Goal: Task Accomplishment & Management: Complete application form

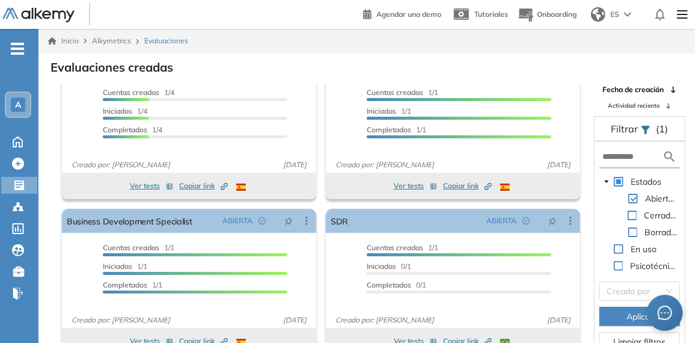
scroll to position [28, 0]
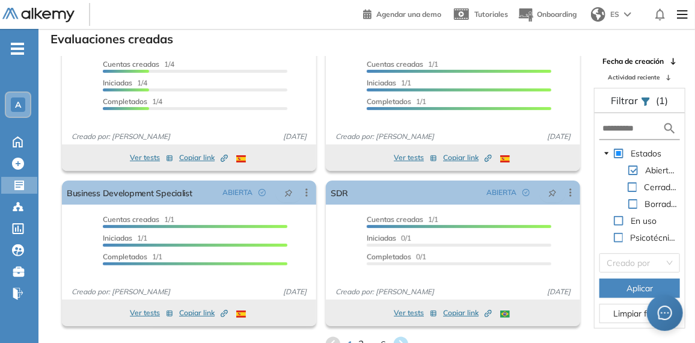
click at [359, 340] on span "2" at bounding box center [360, 344] width 5 height 14
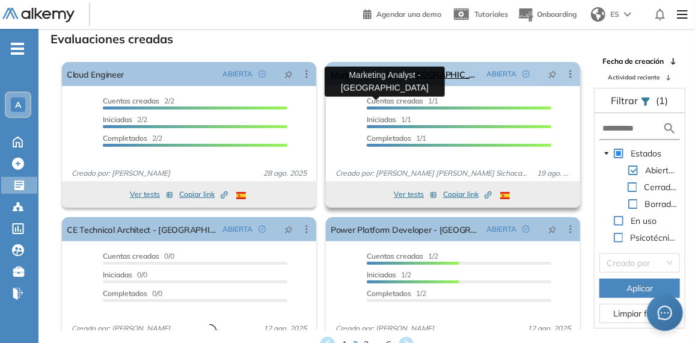
scroll to position [190, 0]
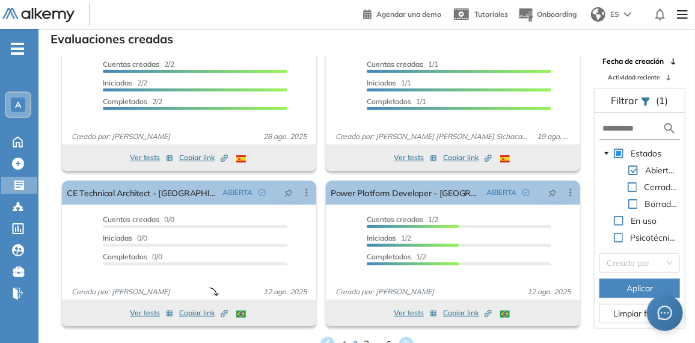
click at [365, 340] on span "3" at bounding box center [366, 344] width 5 height 14
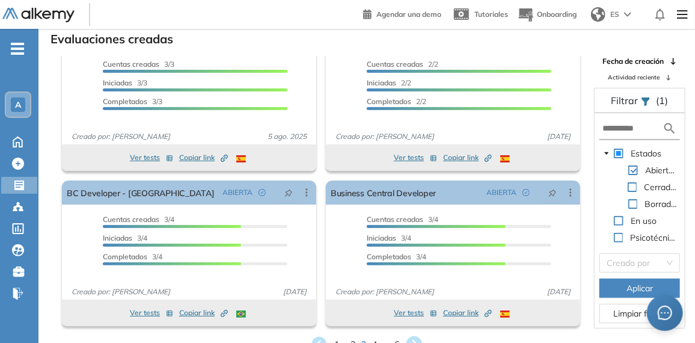
click at [419, 340] on icon at bounding box center [414, 344] width 16 height 16
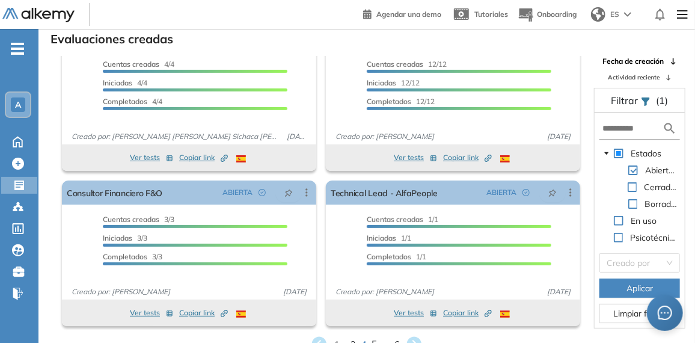
click at [376, 338] on span "5" at bounding box center [374, 344] width 5 height 14
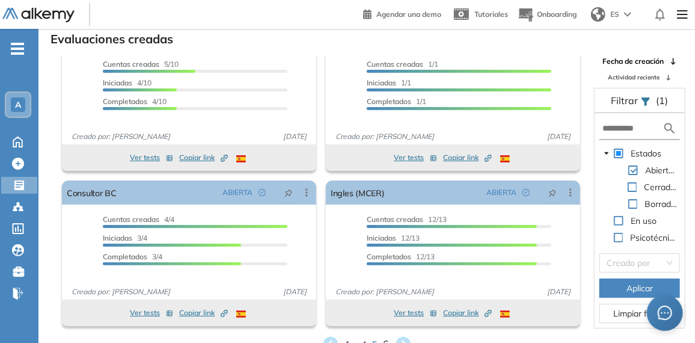
click at [384, 338] on span "6" at bounding box center [385, 344] width 5 height 14
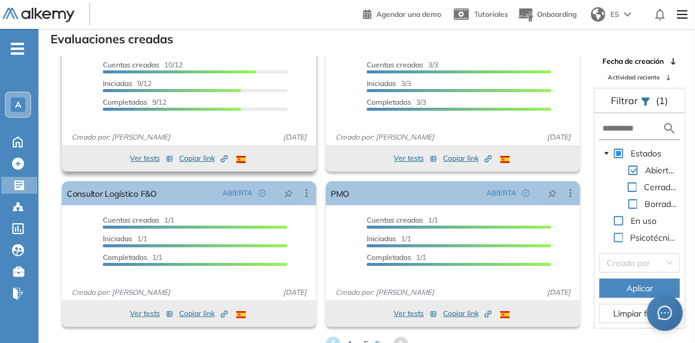
scroll to position [0, 0]
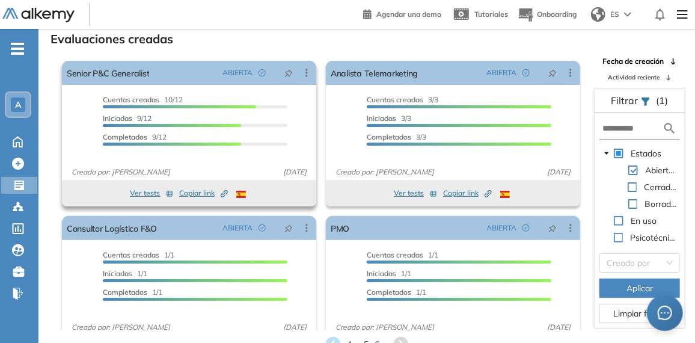
click at [141, 192] on button "Ver tests" at bounding box center [151, 193] width 43 height 14
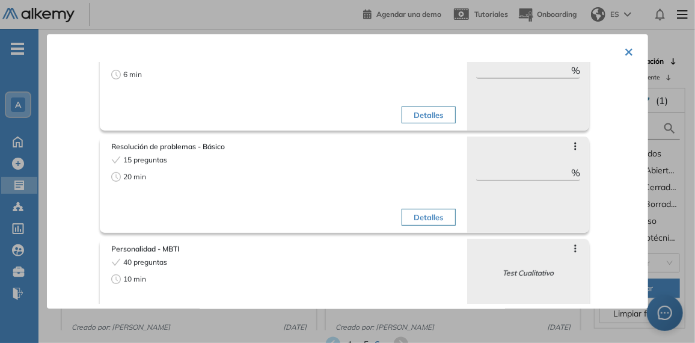
scroll to position [215, 0]
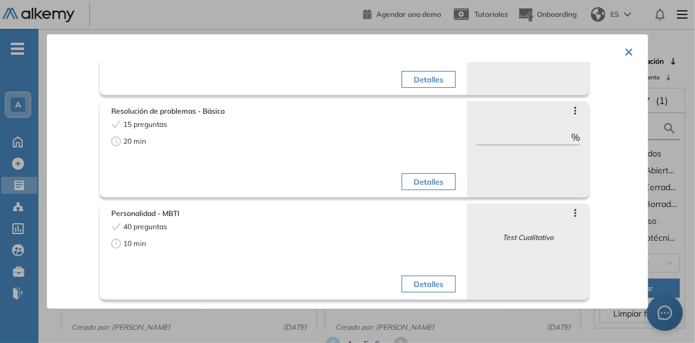
click at [624, 46] on button "×" at bounding box center [629, 50] width 10 height 23
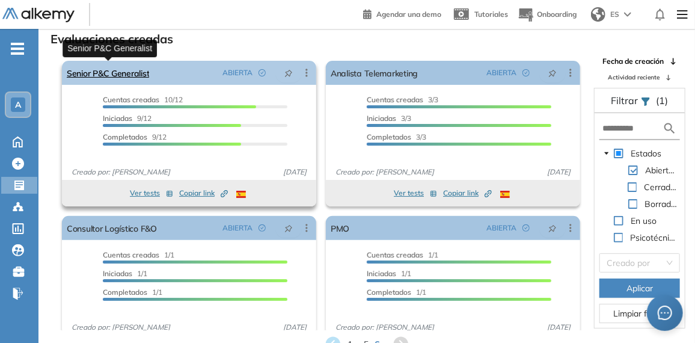
click at [104, 70] on link "Senior P&C Generalist" at bounding box center [108, 73] width 82 height 24
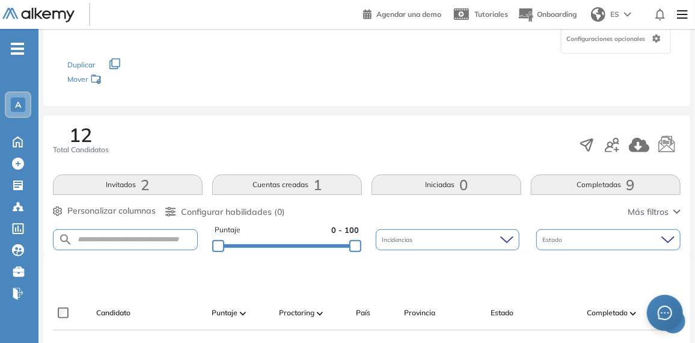
scroll to position [59, 0]
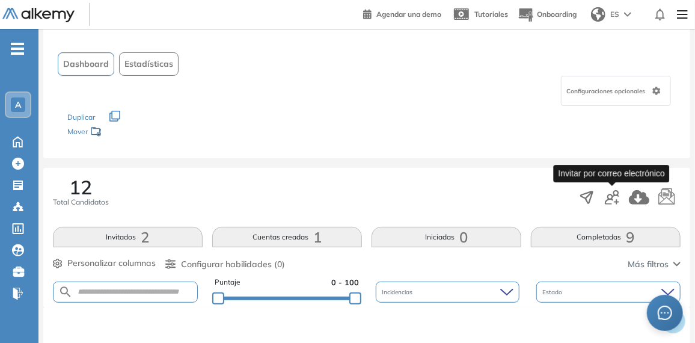
click at [617, 197] on icon "button" at bounding box center [612, 197] width 14 height 14
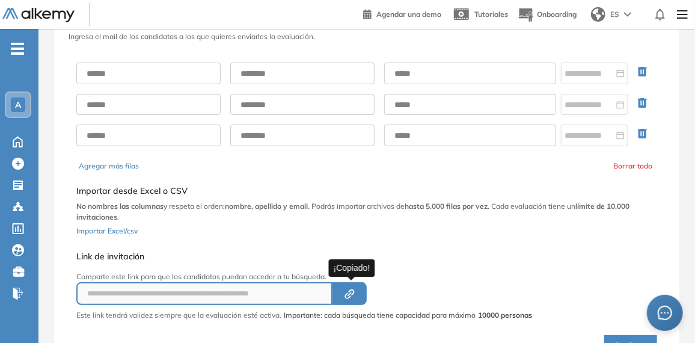
click at [348, 290] on icon "Created by potrace 1.16, written by [PERSON_NAME] [DATE]-[DATE]" at bounding box center [350, 294] width 14 height 10
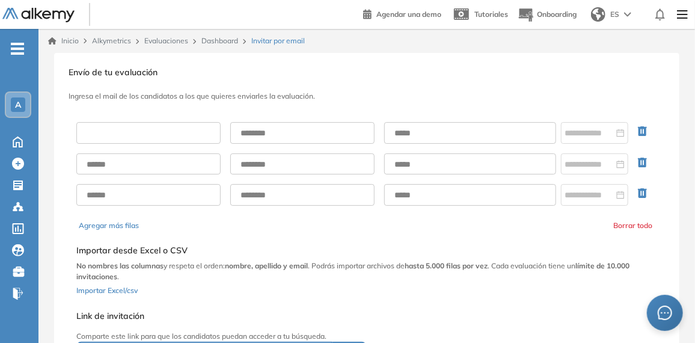
click at [138, 139] on input "text" at bounding box center [148, 133] width 144 height 22
click at [179, 132] on input "text" at bounding box center [148, 133] width 144 height 22
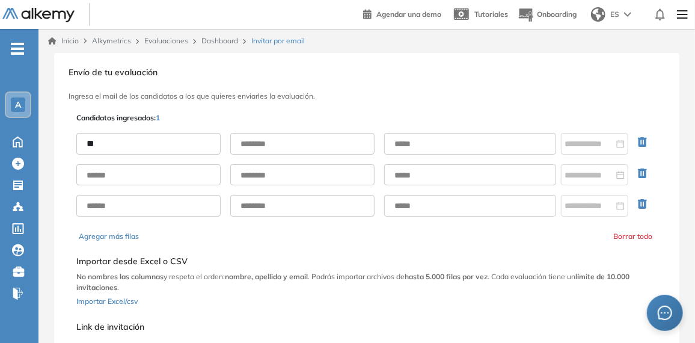
type input "*"
type input "**********"
type input "*"
type input "**********"
click at [415, 143] on input "text" at bounding box center [470, 144] width 172 height 22
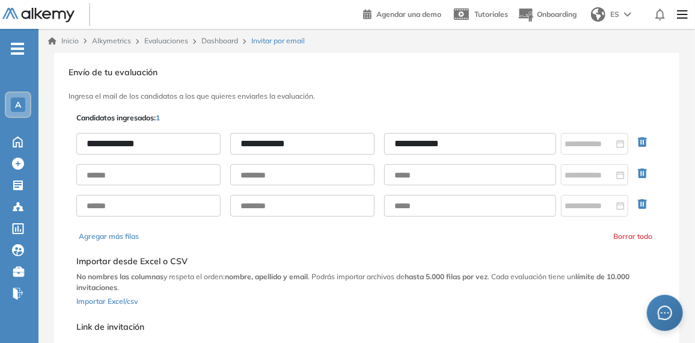
type input "**********"
click at [466, 134] on input "**********" at bounding box center [470, 144] width 172 height 22
